Goal: Task Accomplishment & Management: Manage account settings

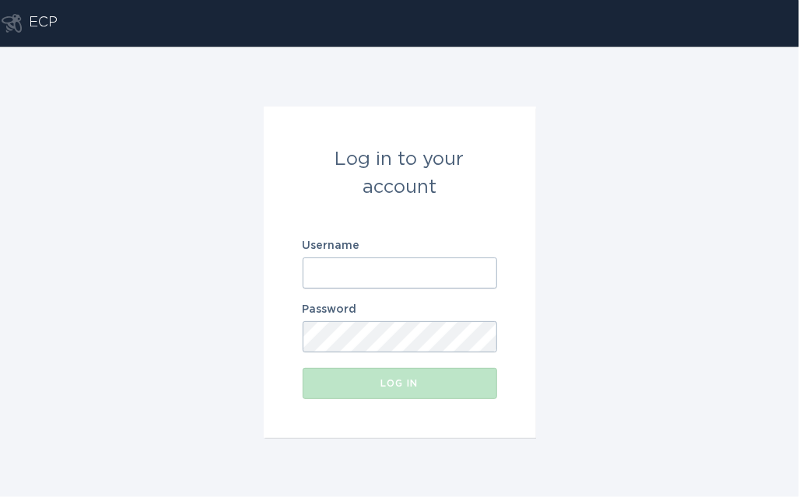
click at [352, 265] on input "Username" at bounding box center [400, 273] width 195 height 31
paste input "[US_STATE][EMAIL_ADDRESS][DOMAIN_NAME]"
type input "[US_STATE][EMAIL_ADDRESS][DOMAIN_NAME]"
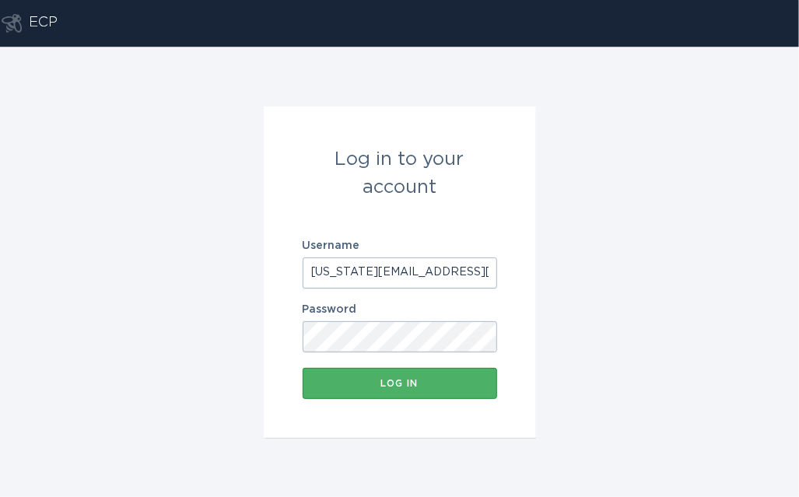
click at [345, 398] on button "Log in" at bounding box center [400, 383] width 195 height 31
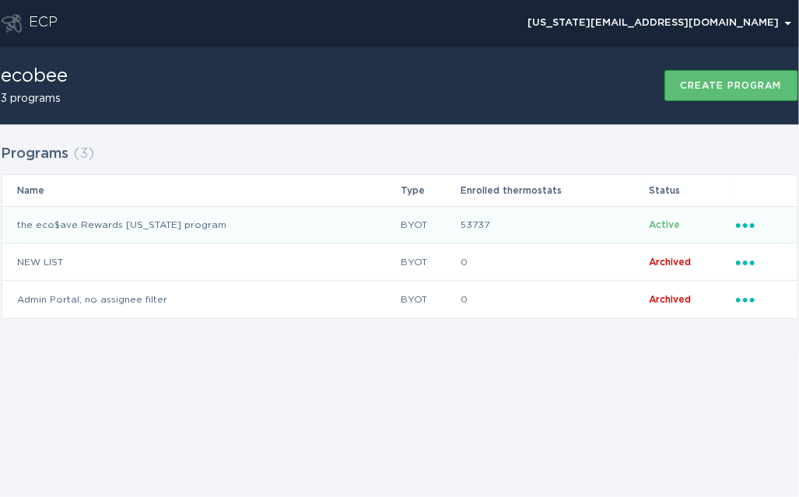
click at [748, 230] on div "Ellipsis" at bounding box center [759, 224] width 46 height 17
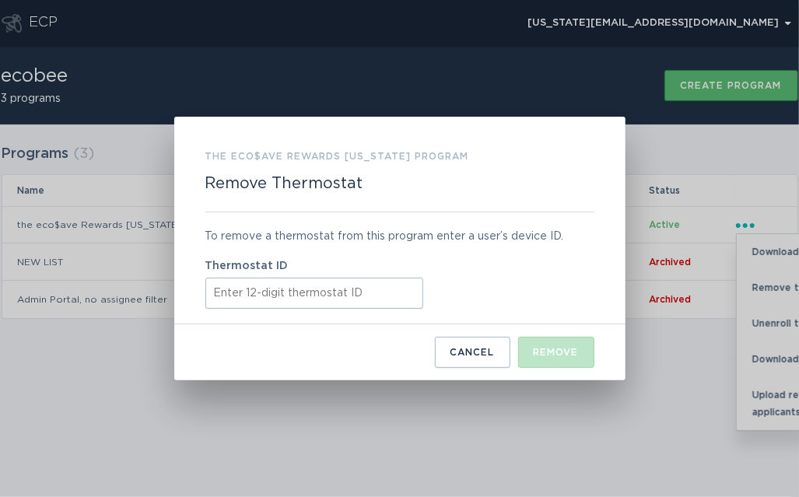
click at [248, 301] on input "Thermostat ID" at bounding box center [314, 293] width 218 height 31
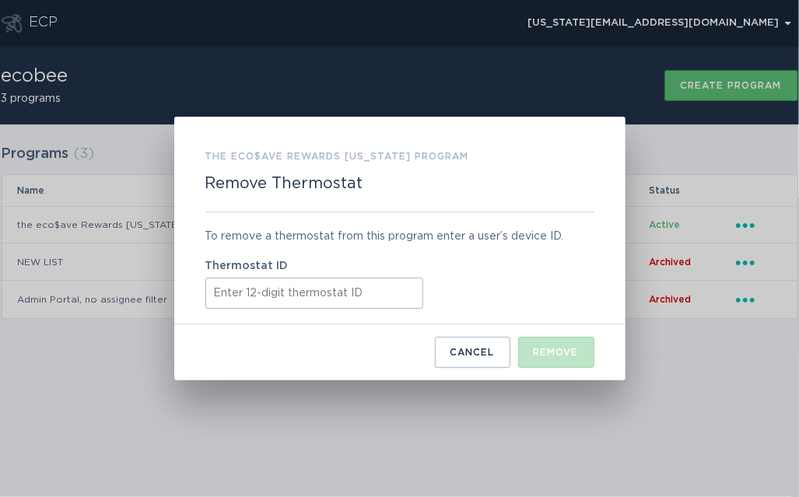
paste input "ecobee421842"
type input "ecobee421842"
click at [579, 357] on button "Remove" at bounding box center [556, 352] width 76 height 31
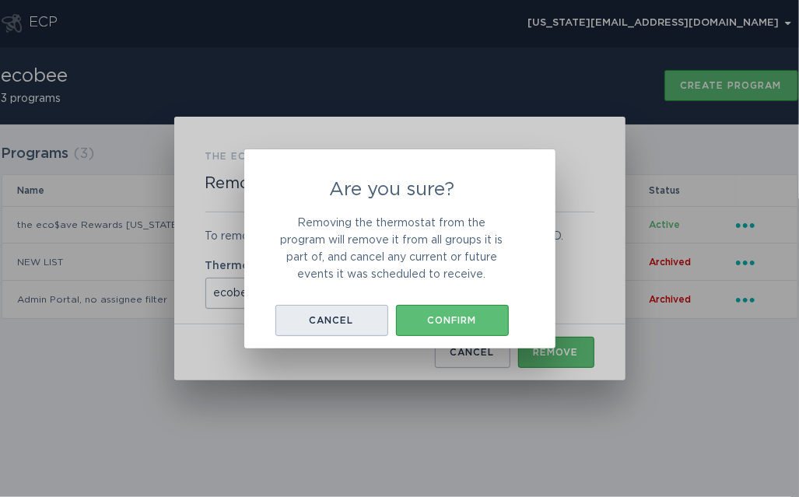
click at [351, 317] on div "Cancel" at bounding box center [331, 320] width 97 height 9
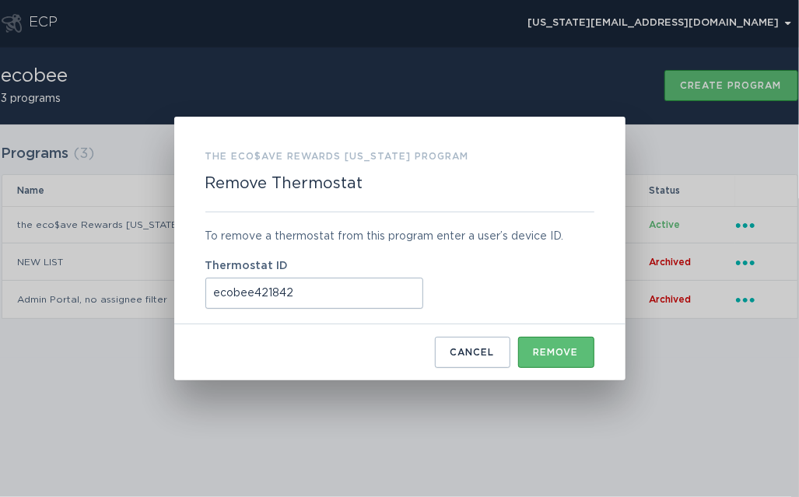
click at [316, 296] on input "ecobee421842" at bounding box center [314, 293] width 218 height 31
click at [316, 293] on input "ecobee421842" at bounding box center [314, 293] width 218 height 31
paste input "421842169757"
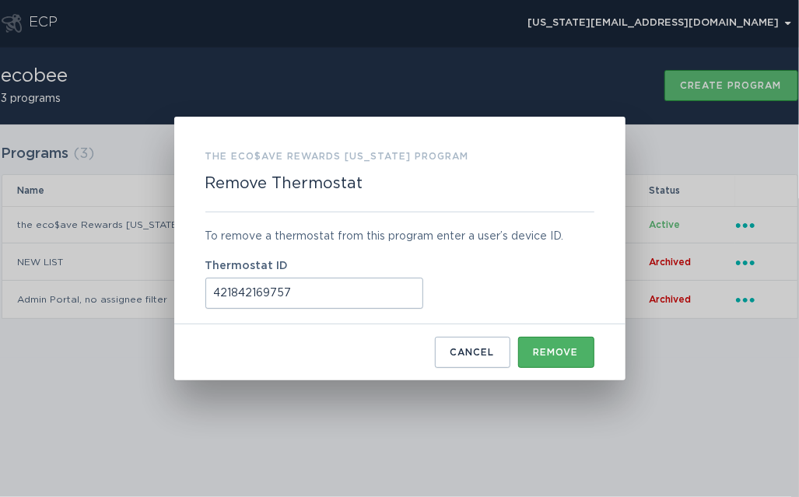
type input "421842169757"
click at [584, 356] on button "Remove" at bounding box center [556, 352] width 76 height 31
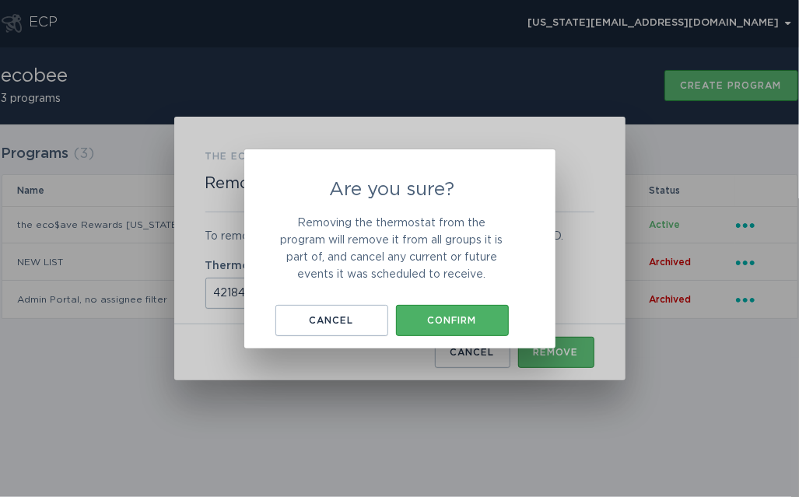
click at [493, 322] on div "Confirm" at bounding box center [452, 320] width 97 height 9
